Goal: Find specific page/section: Find specific page/section

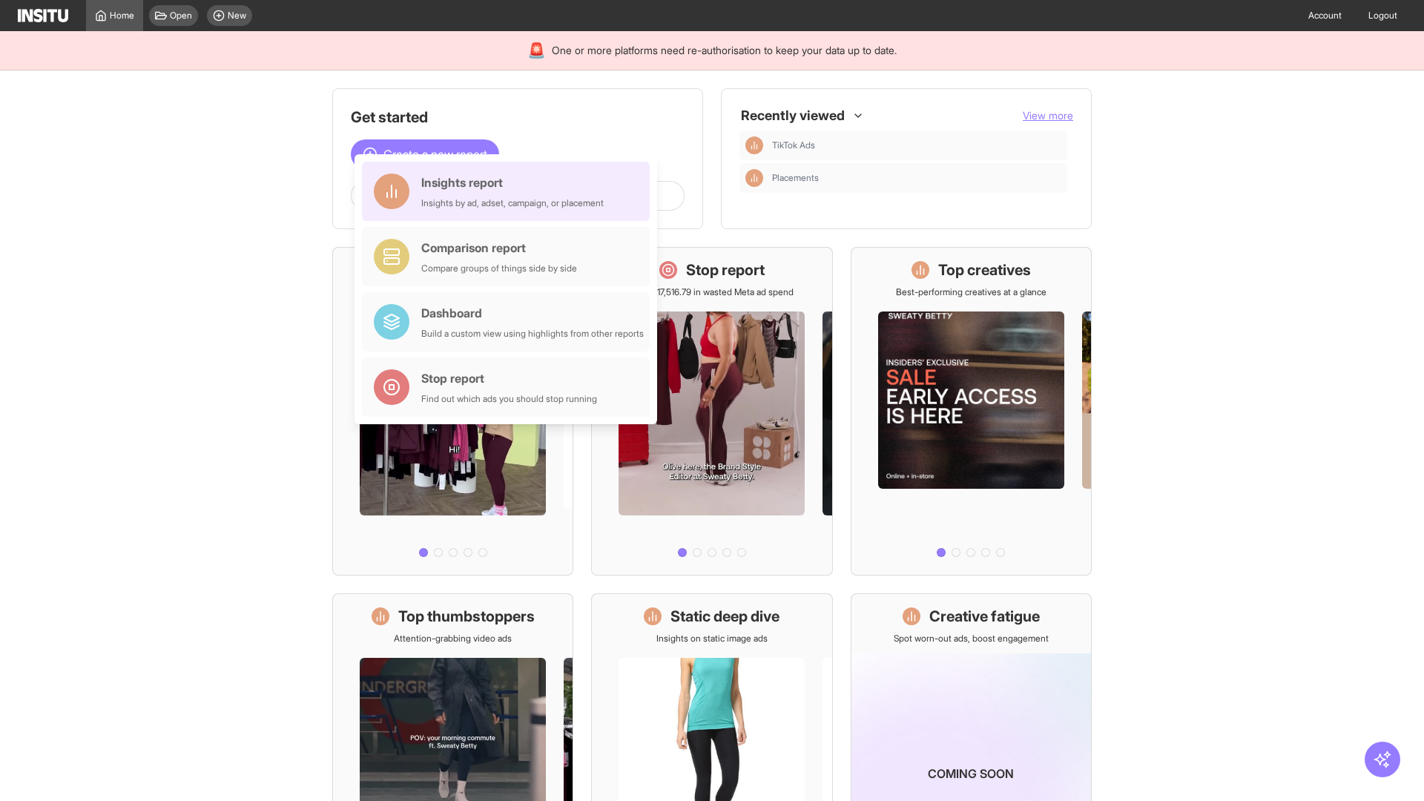
click at [510, 191] on div "Insights report Insights by ad, adset, campaign, or placement" at bounding box center [512, 192] width 182 height 36
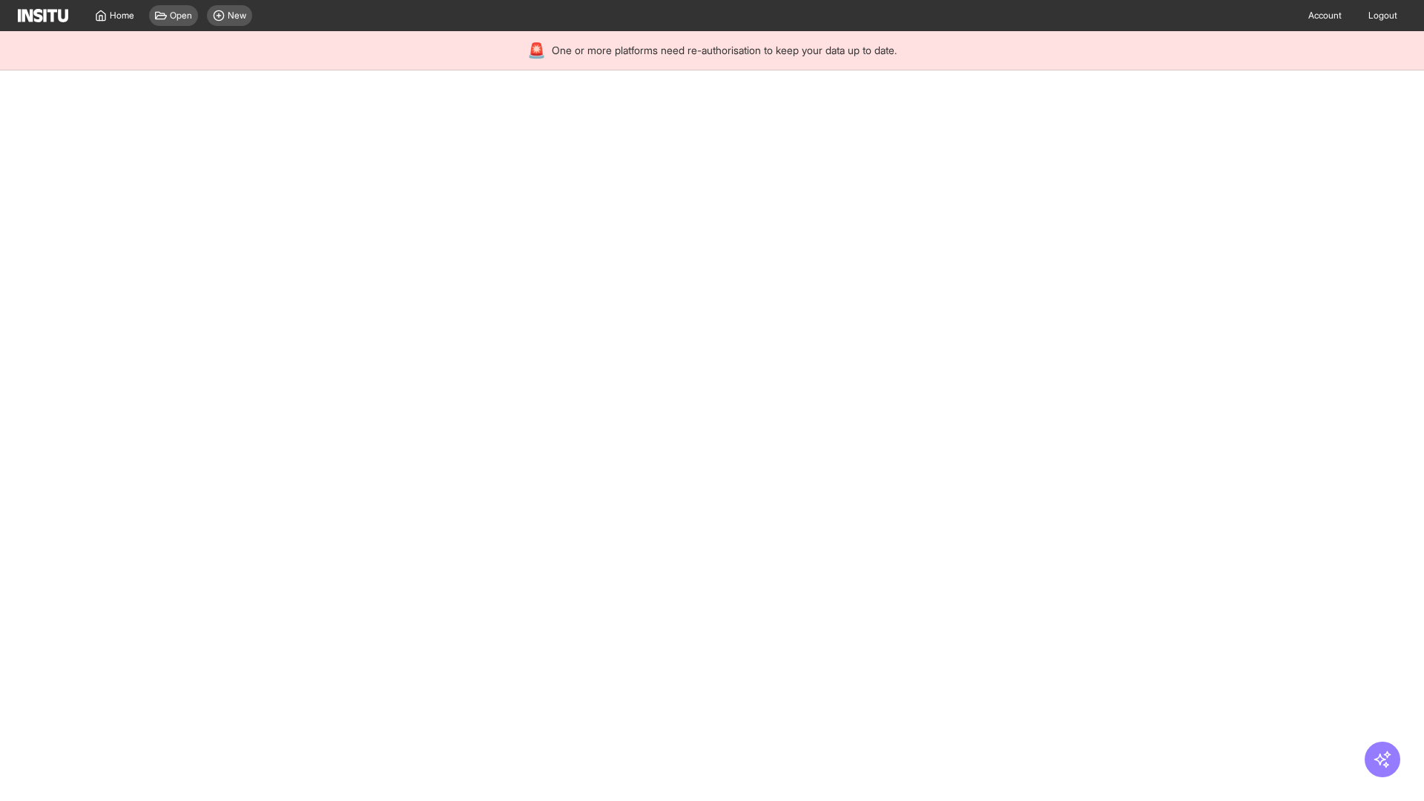
select select "**"
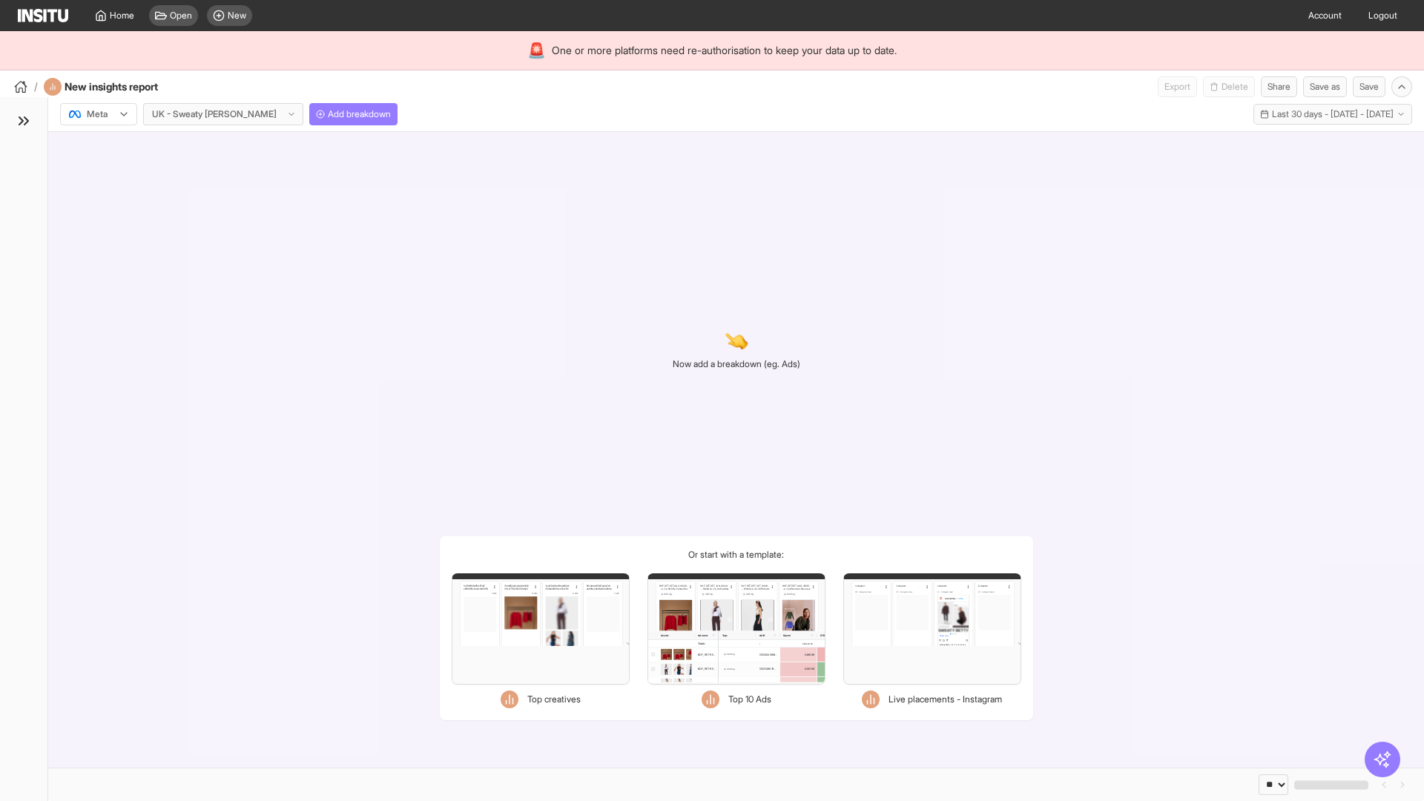
click at [99, 114] on div at bounding box center [89, 114] width 42 height 15
click at [102, 171] on span "TikTok" at bounding box center [100, 171] width 25 height 13
